Goal: Navigation & Orientation: Find specific page/section

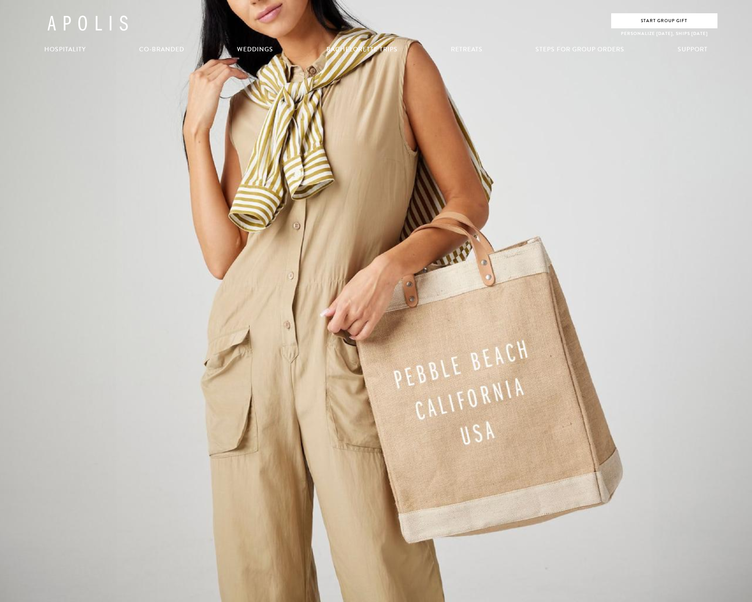
click at [162, 45] on link "Co-Branded" at bounding box center [161, 49] width 63 height 28
